Goal: Transaction & Acquisition: Purchase product/service

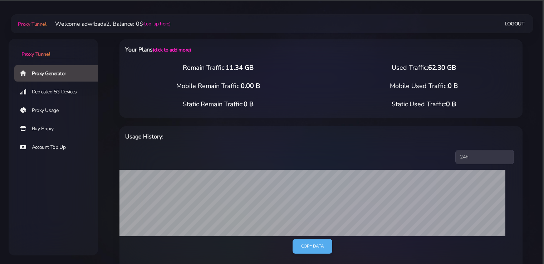
select select "ES"
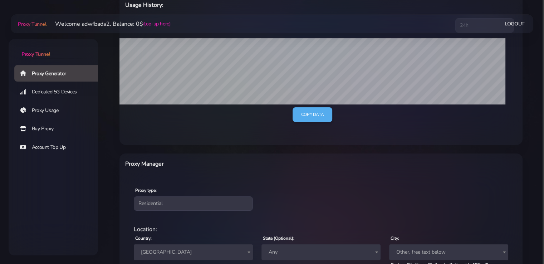
scroll to position [79, 0]
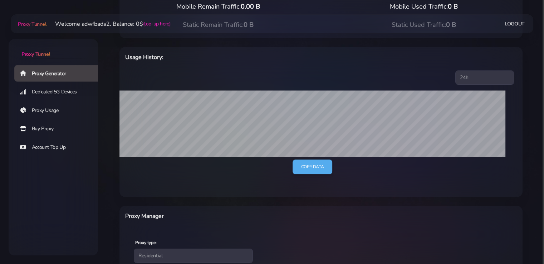
click at [45, 74] on link "Proxy Generator" at bounding box center [58, 73] width 89 height 16
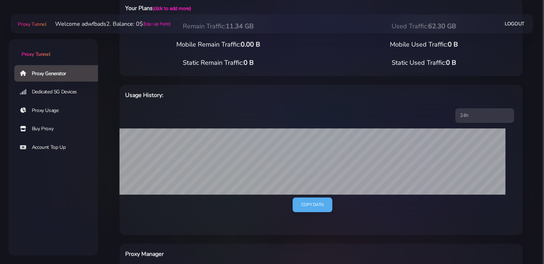
scroll to position [0, 0]
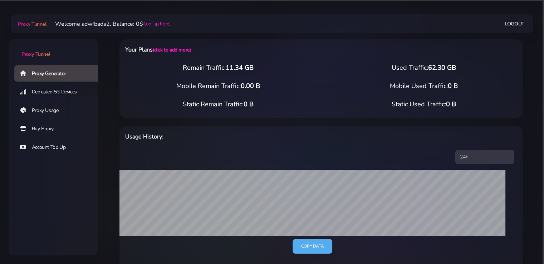
click at [52, 145] on link "Account Top Up" at bounding box center [58, 147] width 89 height 16
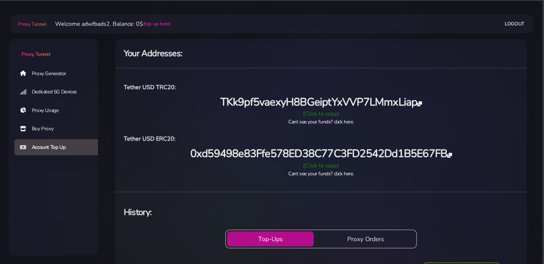
click at [44, 132] on link "Buy Proxy" at bounding box center [58, 129] width 89 height 16
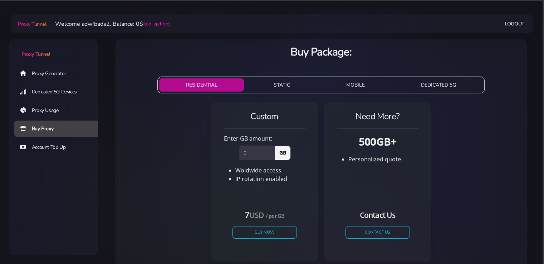
click at [49, 145] on link "Account Top Up" at bounding box center [58, 147] width 89 height 16
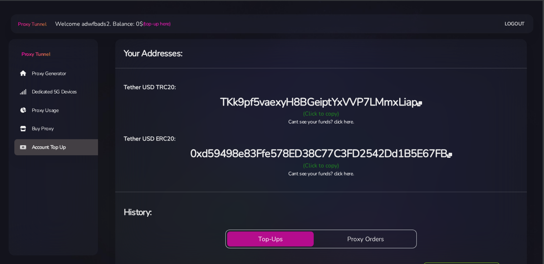
click at [79, 189] on div "Proxy Generator Dedicated 5G Devices Proxy Usage Buy Proxy Account Top Up" at bounding box center [53, 131] width 89 height 135
click at [49, 130] on link "Buy Proxy" at bounding box center [58, 129] width 89 height 16
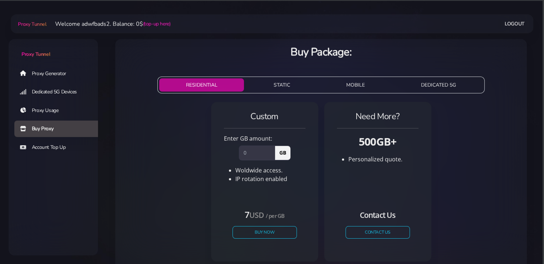
click at [52, 72] on link "Proxy Generator" at bounding box center [58, 73] width 89 height 16
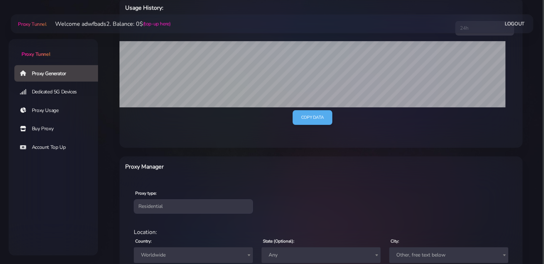
scroll to position [120, 0]
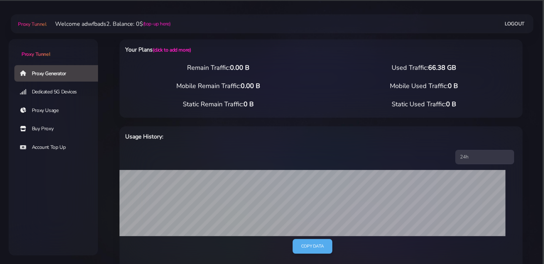
click at [49, 146] on link "Account Top Up" at bounding box center [58, 147] width 89 height 16
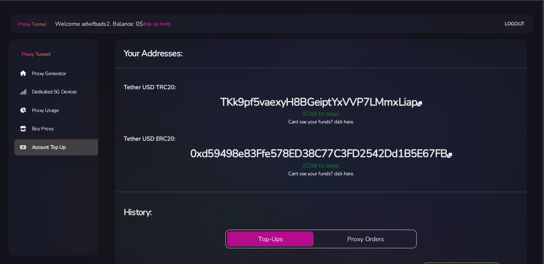
click at [74, 191] on div "Proxy Generator Dedicated 5G Devices Proxy Usage Buy Proxy Account Top Up" at bounding box center [53, 131] width 89 height 135
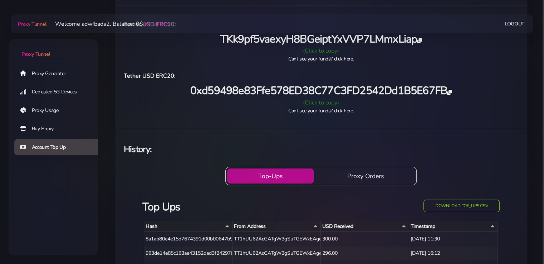
scroll to position [160, 0]
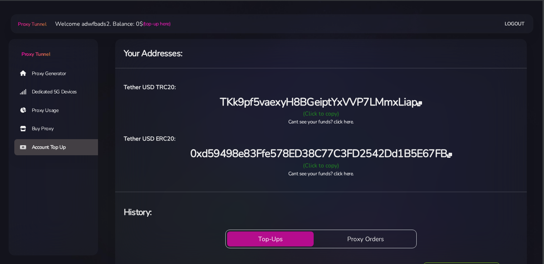
scroll to position [160, 0]
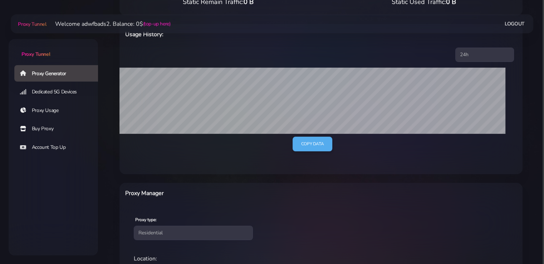
scroll to position [112, 0]
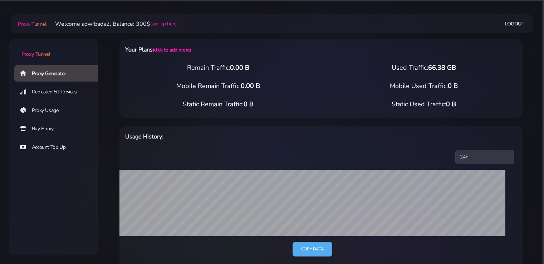
scroll to position [112, 0]
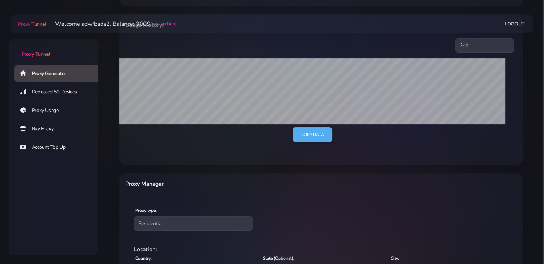
click at [52, 130] on link "Buy Proxy" at bounding box center [58, 129] width 89 height 16
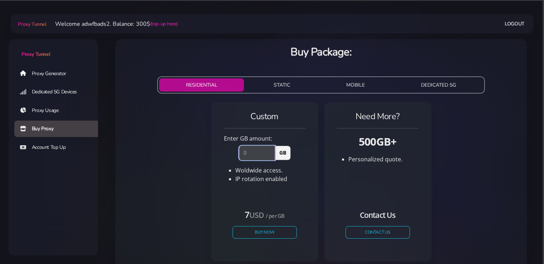
click at [243, 152] on input "number" at bounding box center [257, 153] width 36 height 14
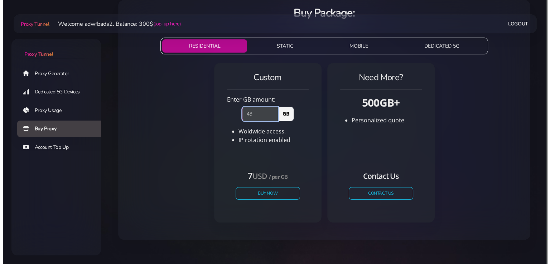
scroll to position [42, 0]
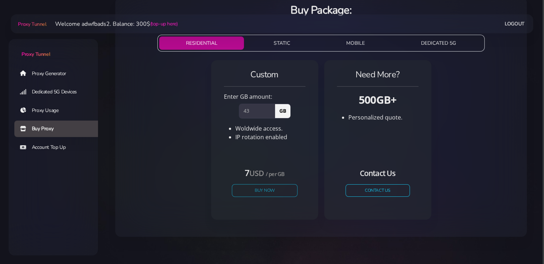
click at [265, 188] on button "Buy Now" at bounding box center [265, 190] width 66 height 13
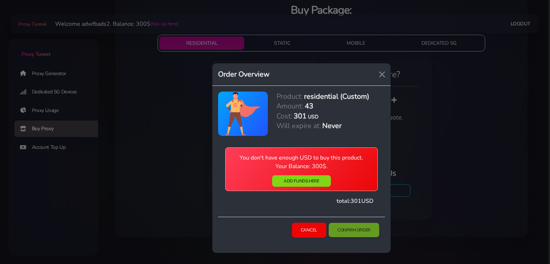
click at [311, 232] on button "Cancel" at bounding box center [309, 230] width 34 height 15
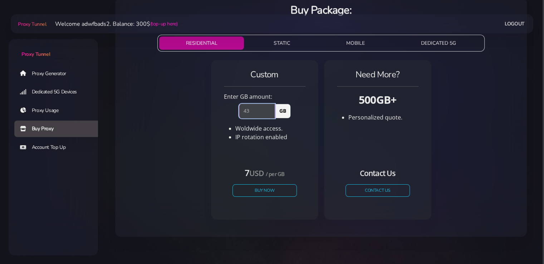
drag, startPoint x: 251, startPoint y: 111, endPoint x: 247, endPoint y: 111, distance: 3.9
click at [247, 111] on input "43" at bounding box center [257, 111] width 36 height 14
type input "42"
click at [264, 191] on button "Buy Now" at bounding box center [265, 190] width 66 height 13
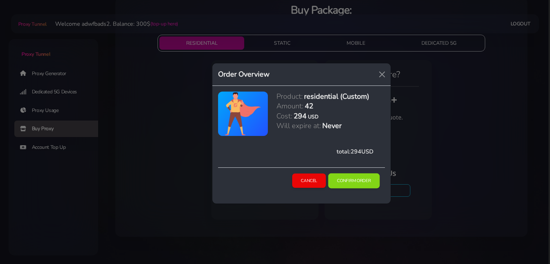
click at [350, 179] on button "Confirm Order" at bounding box center [354, 180] width 52 height 15
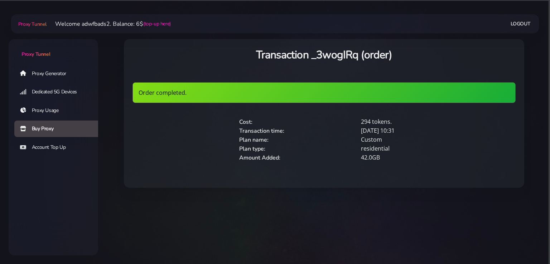
click at [106, 205] on html "Proxy Tunnel Proxy Generator Dedicated 5G Devices Proxy Usage Buy Proxy Account…" at bounding box center [275, 102] width 550 height 205
